Goal: Information Seeking & Learning: Understand process/instructions

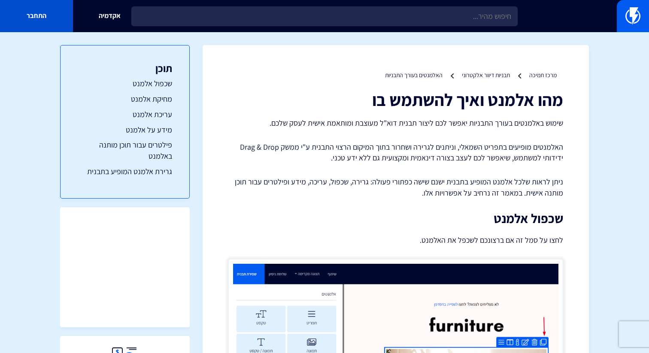
click at [33, 17] on link "התחבר" at bounding box center [36, 16] width 73 height 32
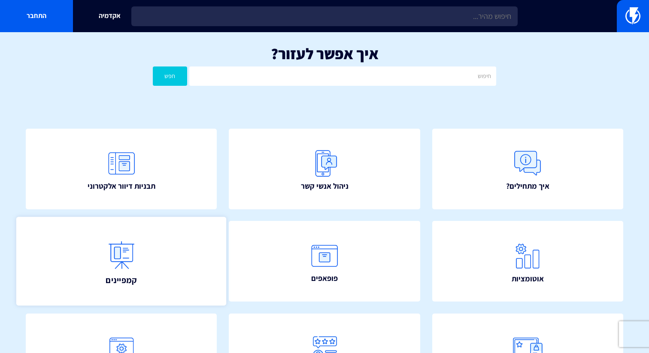
click at [143, 253] on link "קמפיינים" at bounding box center [121, 261] width 210 height 89
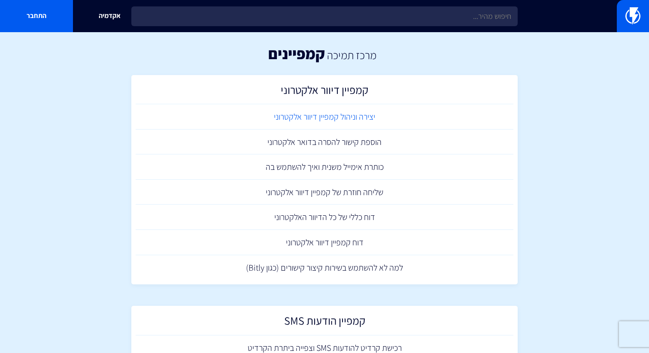
click at [345, 118] on link "יצירה וניהול קמפיין דיוור אלקטרוני" at bounding box center [325, 116] width 378 height 25
